Goal: Task Accomplishment & Management: Manage account settings

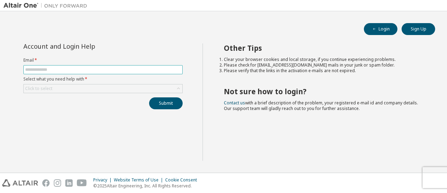
click at [77, 72] on input "text" at bounding box center [103, 70] width 156 height 6
type input "**********"
click at [99, 84] on div "Click to select" at bounding box center [102, 88] width 159 height 9
click at [95, 85] on div "Click to select" at bounding box center [103, 88] width 159 height 8
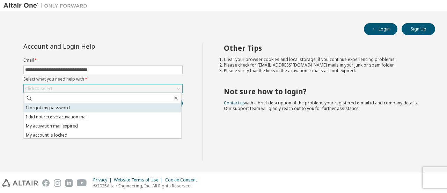
click at [89, 110] on li "I forgot my password" at bounding box center [102, 107] width 157 height 9
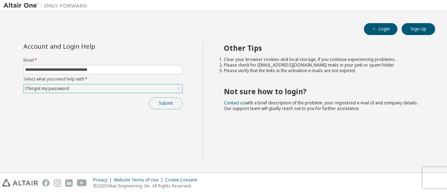
click at [153, 103] on button "Submit" at bounding box center [166, 103] width 34 height 12
